Goal: Information Seeking & Learning: Learn about a topic

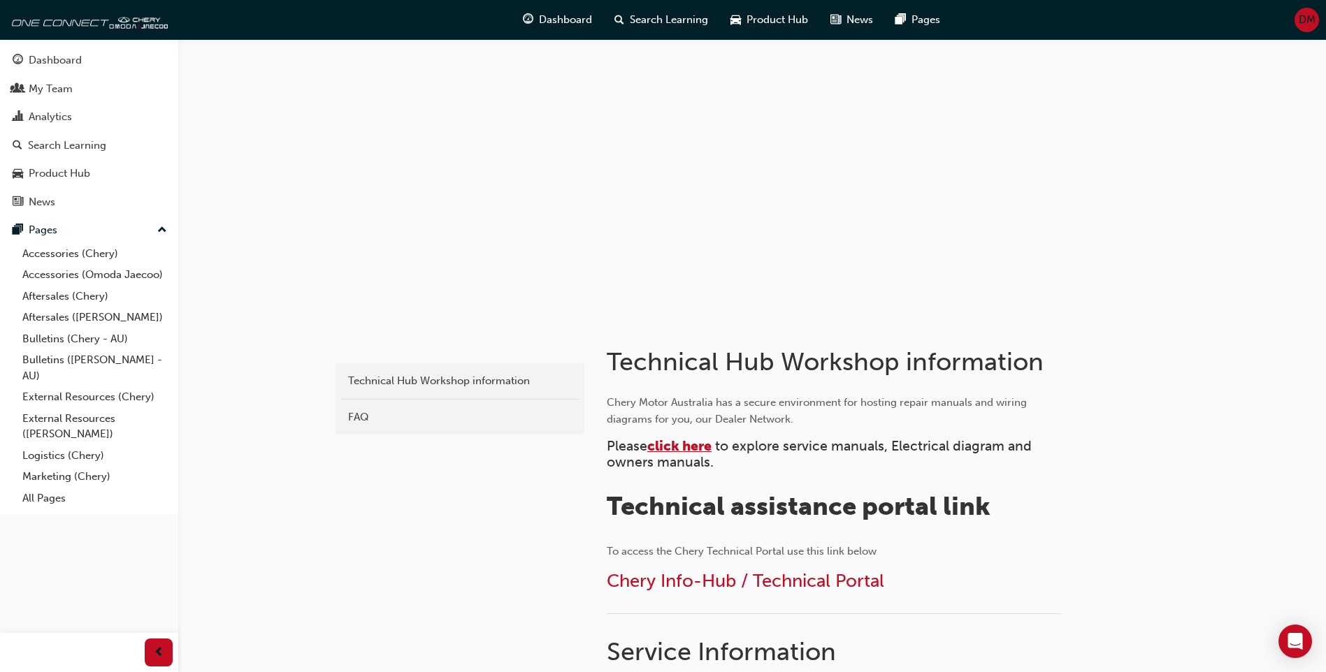
click at [675, 447] on span "click here" at bounding box center [679, 446] width 64 height 16
click at [668, 447] on span "click here" at bounding box center [679, 446] width 64 height 16
